Goal: Task Accomplishment & Management: Manage account settings

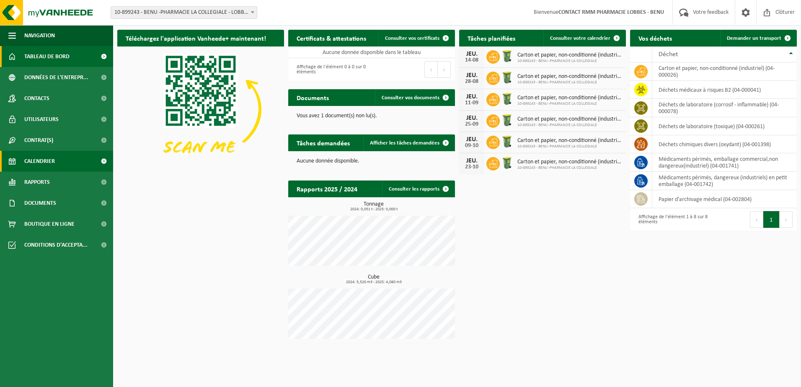
click at [51, 160] on span "Calendrier" at bounding box center [39, 161] width 31 height 21
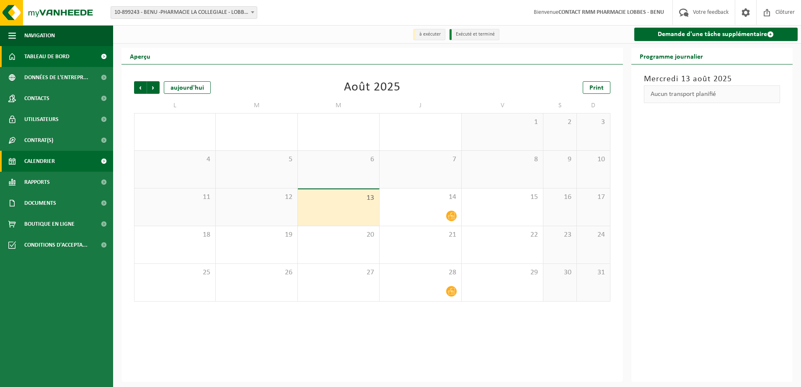
click at [45, 55] on span "Tableau de bord" at bounding box center [46, 56] width 45 height 21
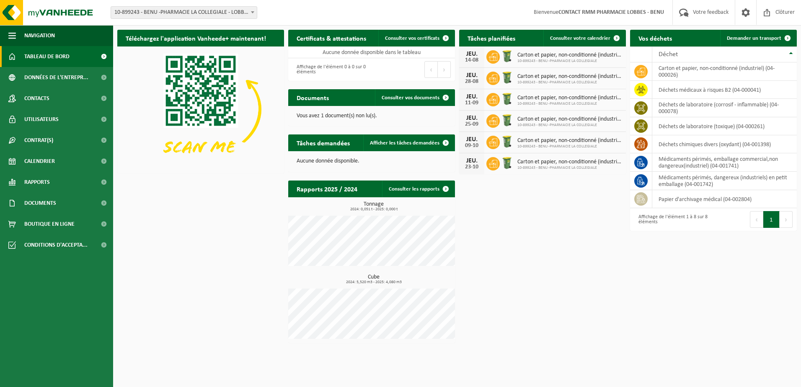
click at [335, 117] on p "Vous avez 1 document(s) non lu(s)." at bounding box center [372, 116] width 150 height 6
click at [430, 97] on span "Consulter vos documents" at bounding box center [411, 97] width 58 height 5
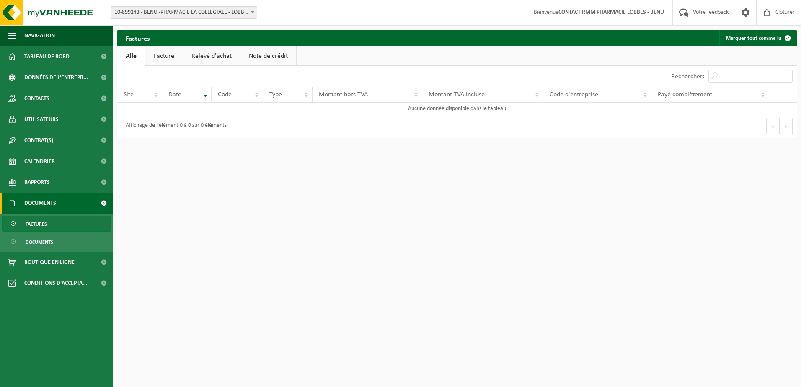
click at [161, 55] on link "Facture" at bounding box center [163, 56] width 37 height 19
click at [215, 57] on link "Relevé d'achat" at bounding box center [212, 56] width 57 height 19
click at [269, 54] on link "Note de crédit" at bounding box center [270, 56] width 56 height 19
click at [131, 56] on link "Alle" at bounding box center [130, 56] width 27 height 19
click at [44, 55] on span "Tableau de bord" at bounding box center [46, 56] width 45 height 21
